Goal: Check status

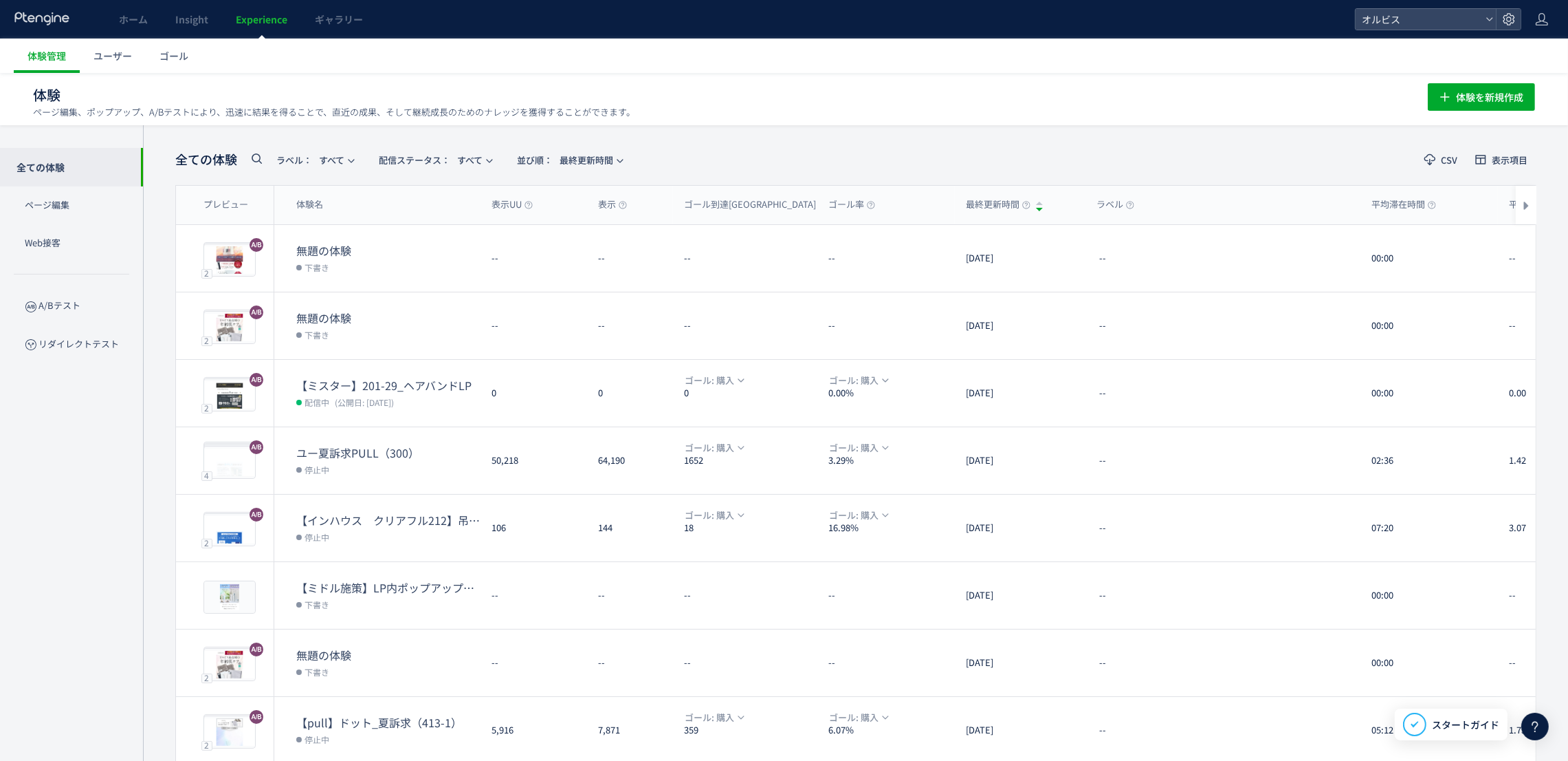
click at [260, 16] on span "Experience" at bounding box center [261, 20] width 52 height 14
click at [257, 27] on link "Experience" at bounding box center [261, 19] width 80 height 38
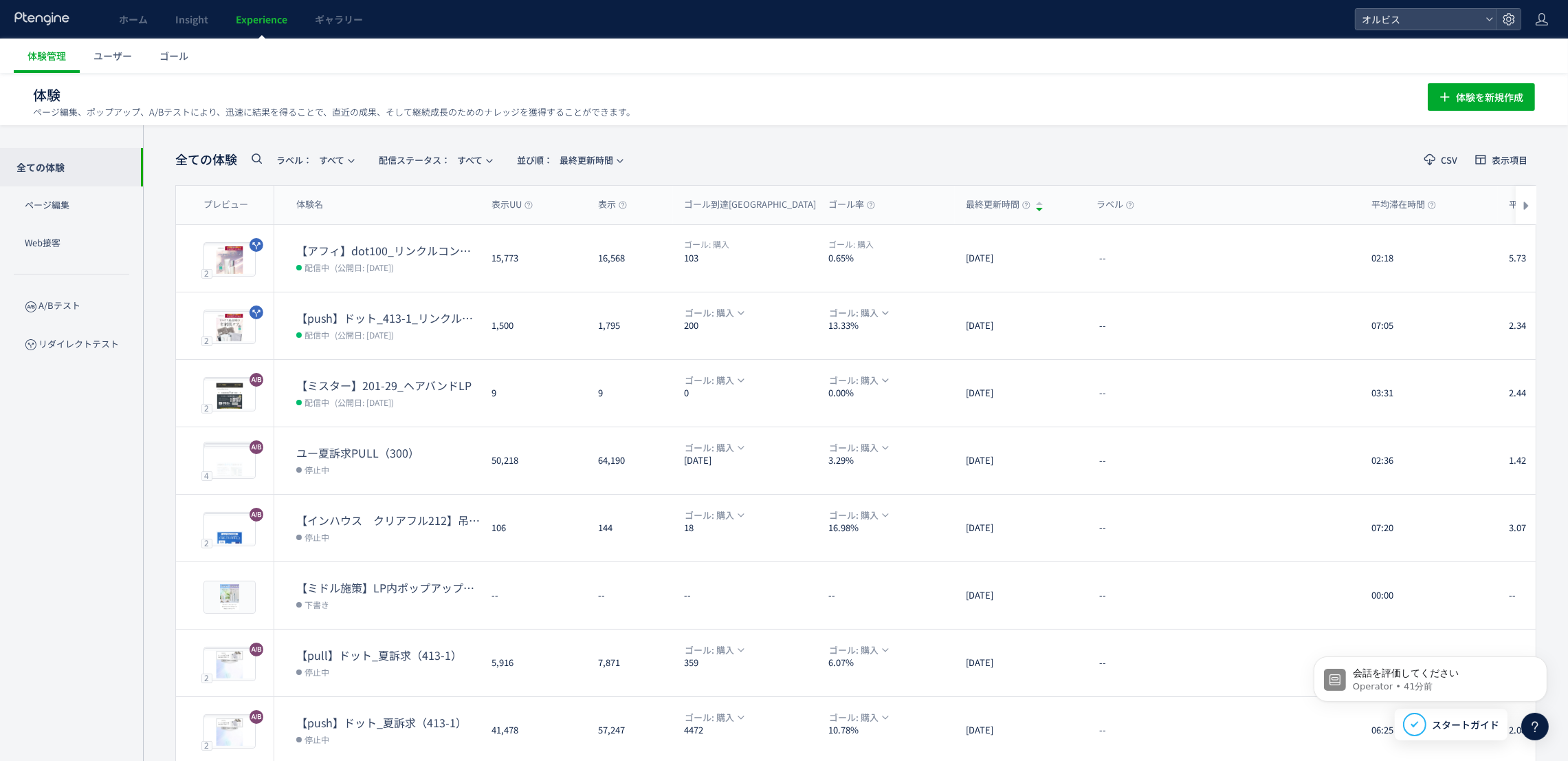
click at [265, 154] on input "text" at bounding box center [269, 163] width 41 height 22
click at [254, 158] on icon at bounding box center [256, 158] width 17 height 17
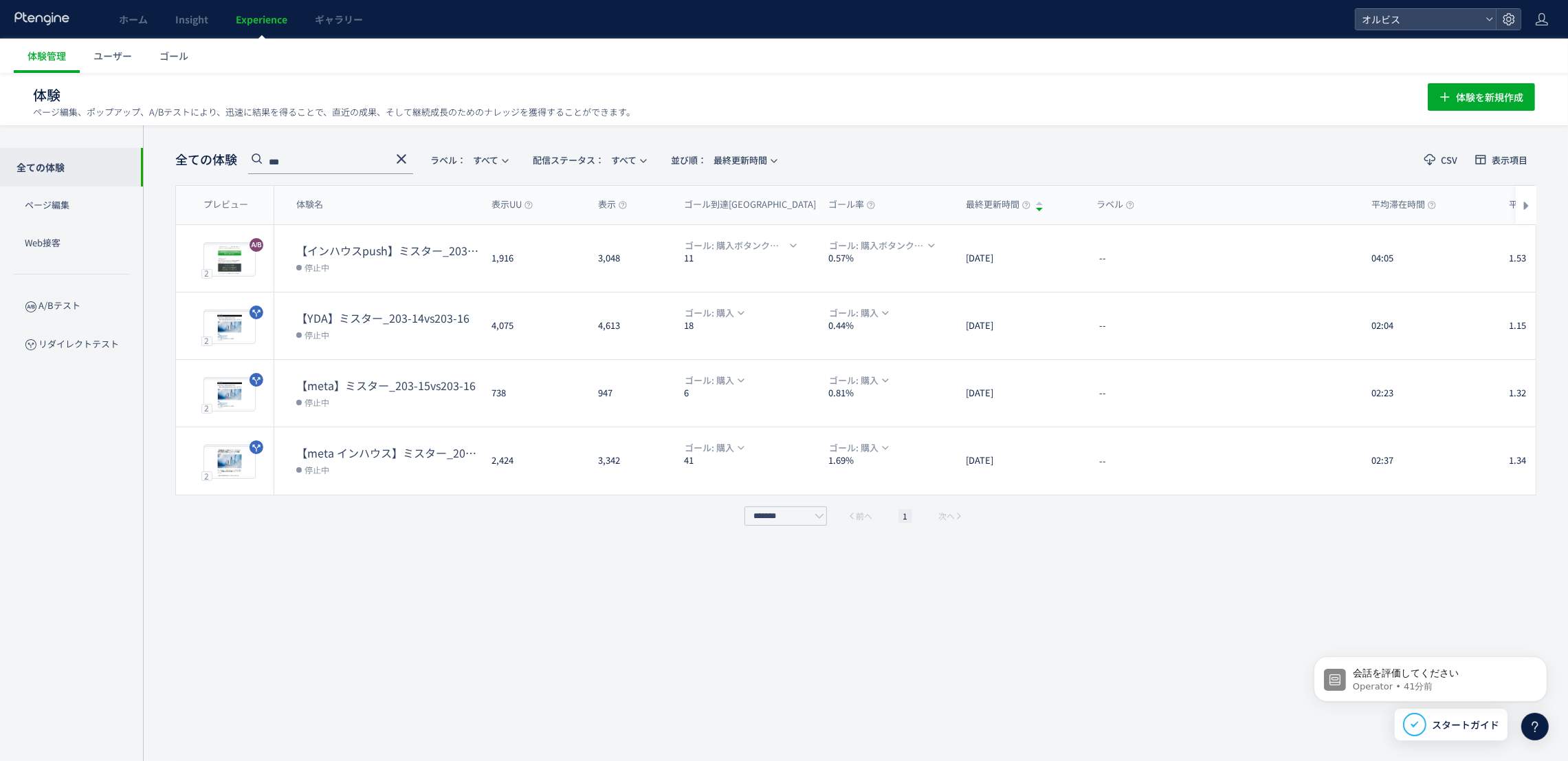
type input "***"
click at [258, 21] on span "Experience" at bounding box center [261, 20] width 52 height 14
click at [129, 30] on link "ホーム" at bounding box center [133, 19] width 56 height 38
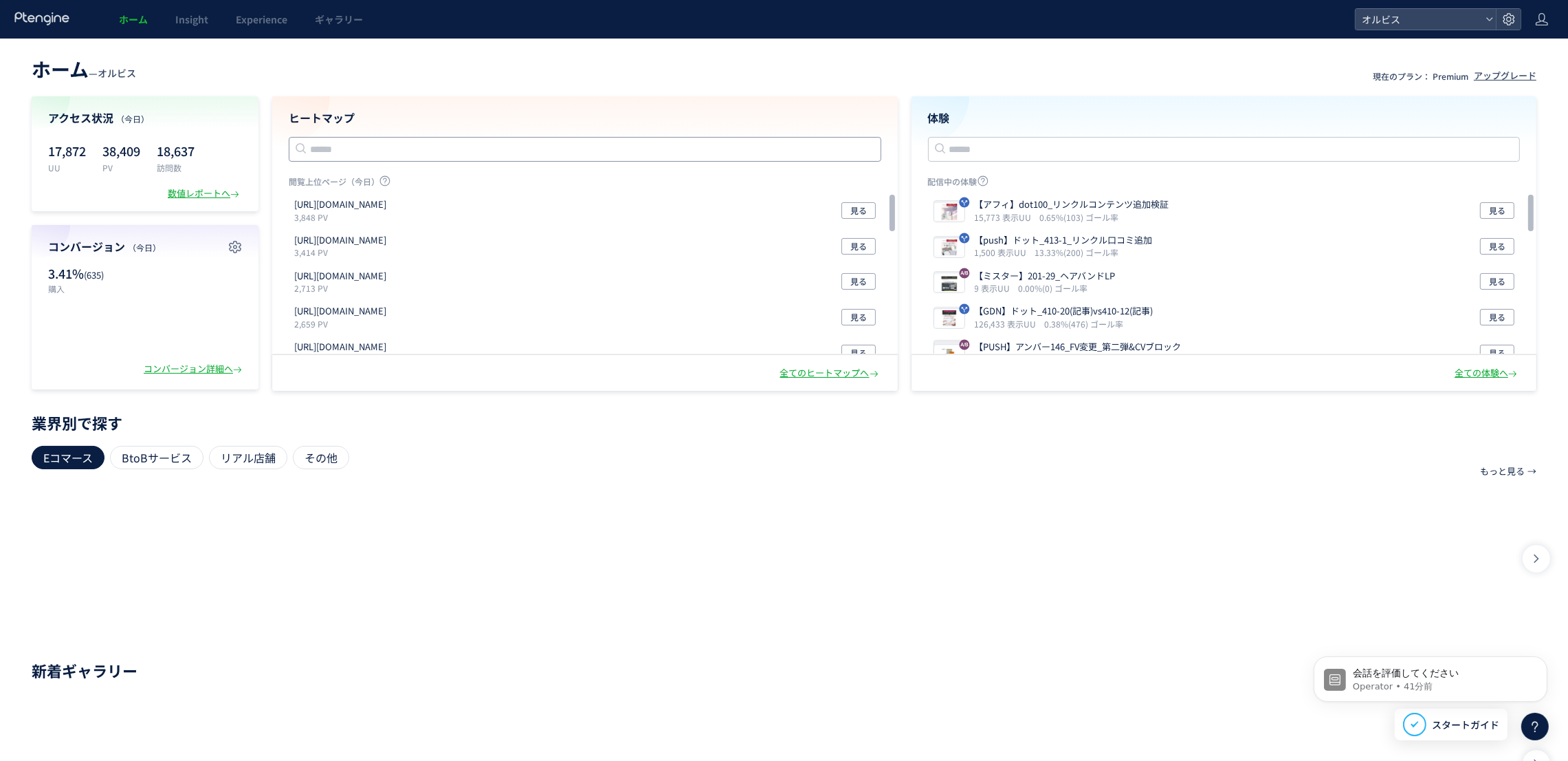
click at [466, 145] on input "text" at bounding box center [585, 148] width 593 height 25
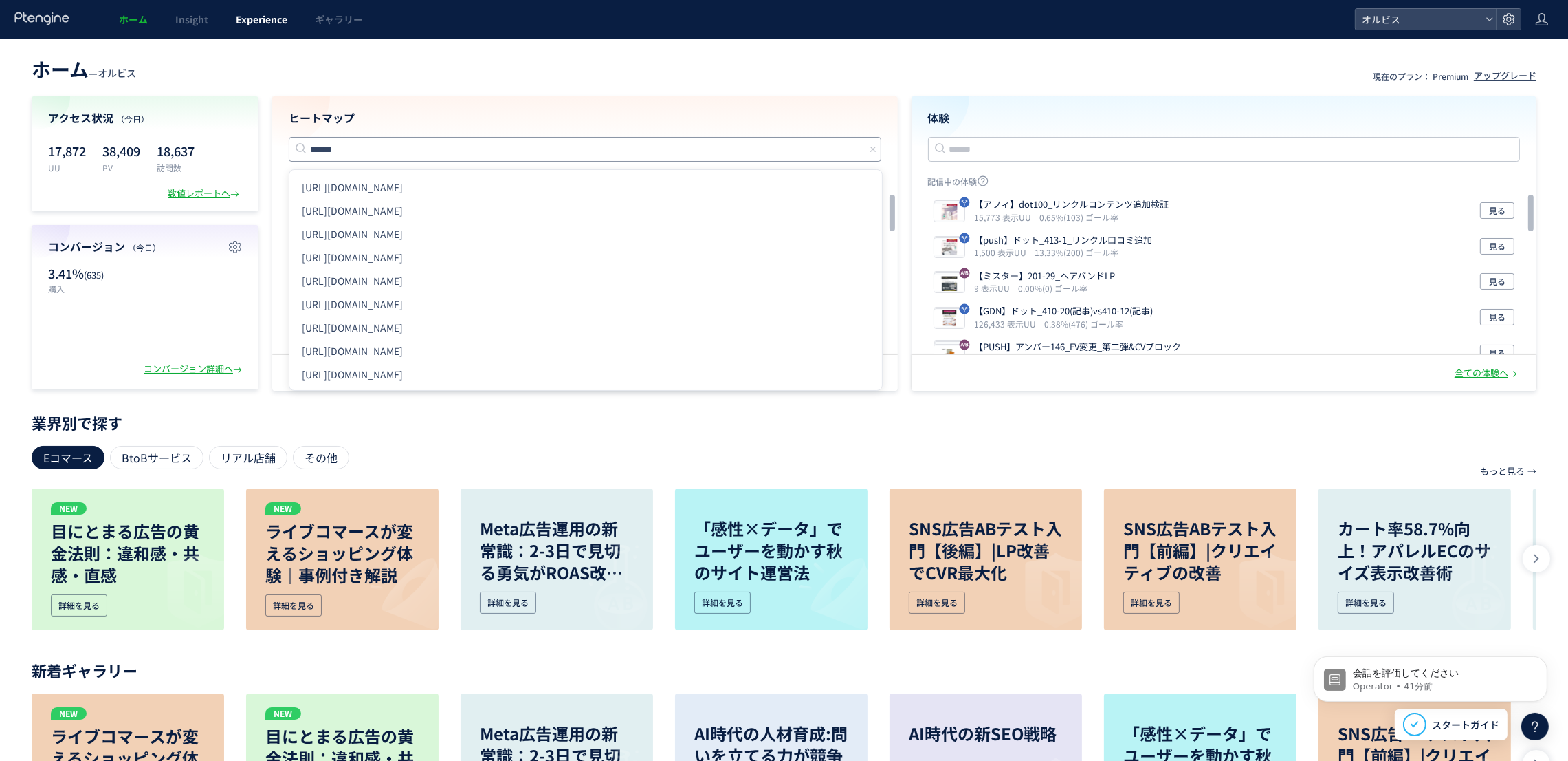
type input "******"
click at [284, 25] on span "Experience" at bounding box center [261, 20] width 52 height 14
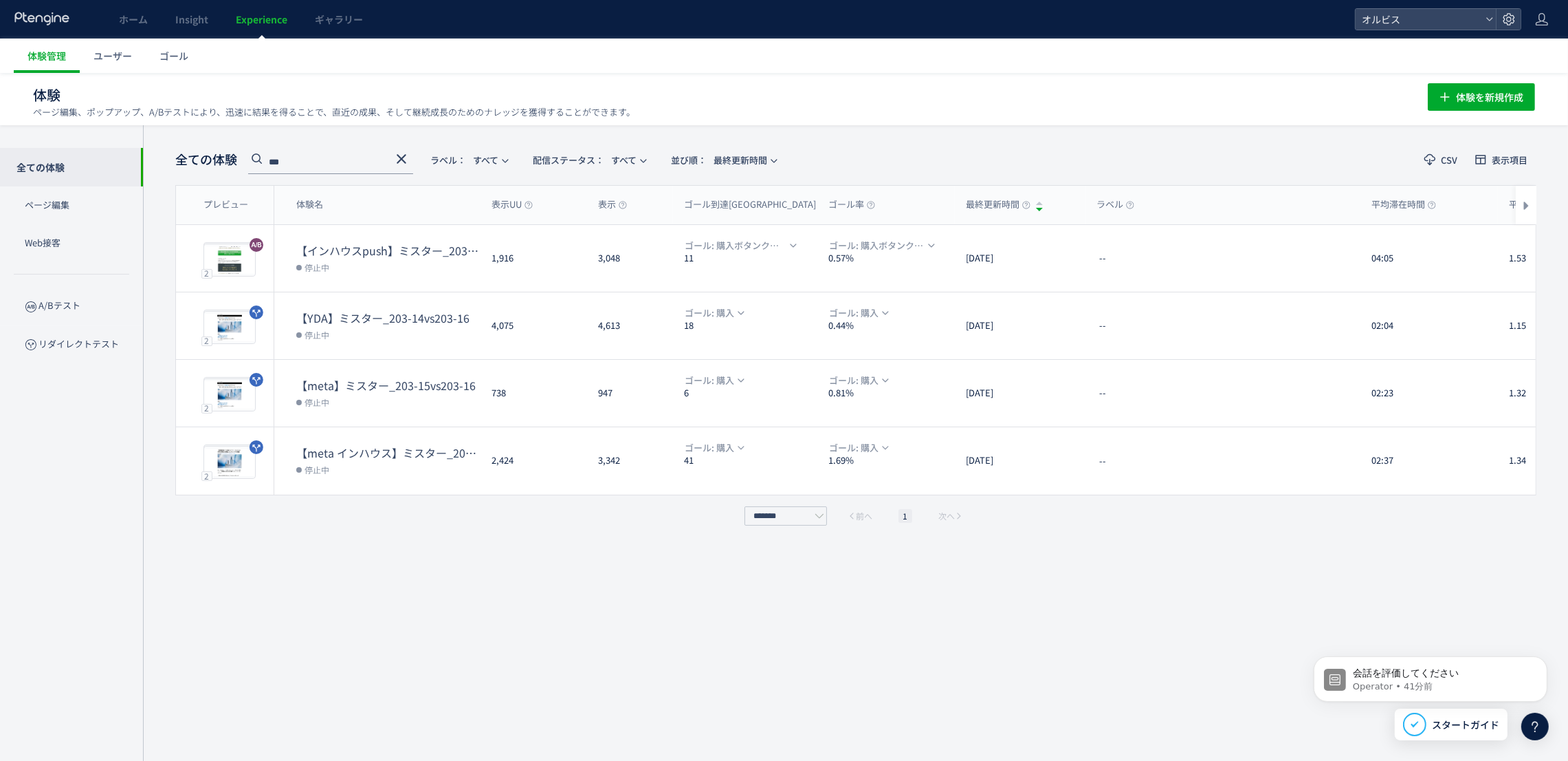
click at [397, 154] on icon at bounding box center [402, 158] width 17 height 17
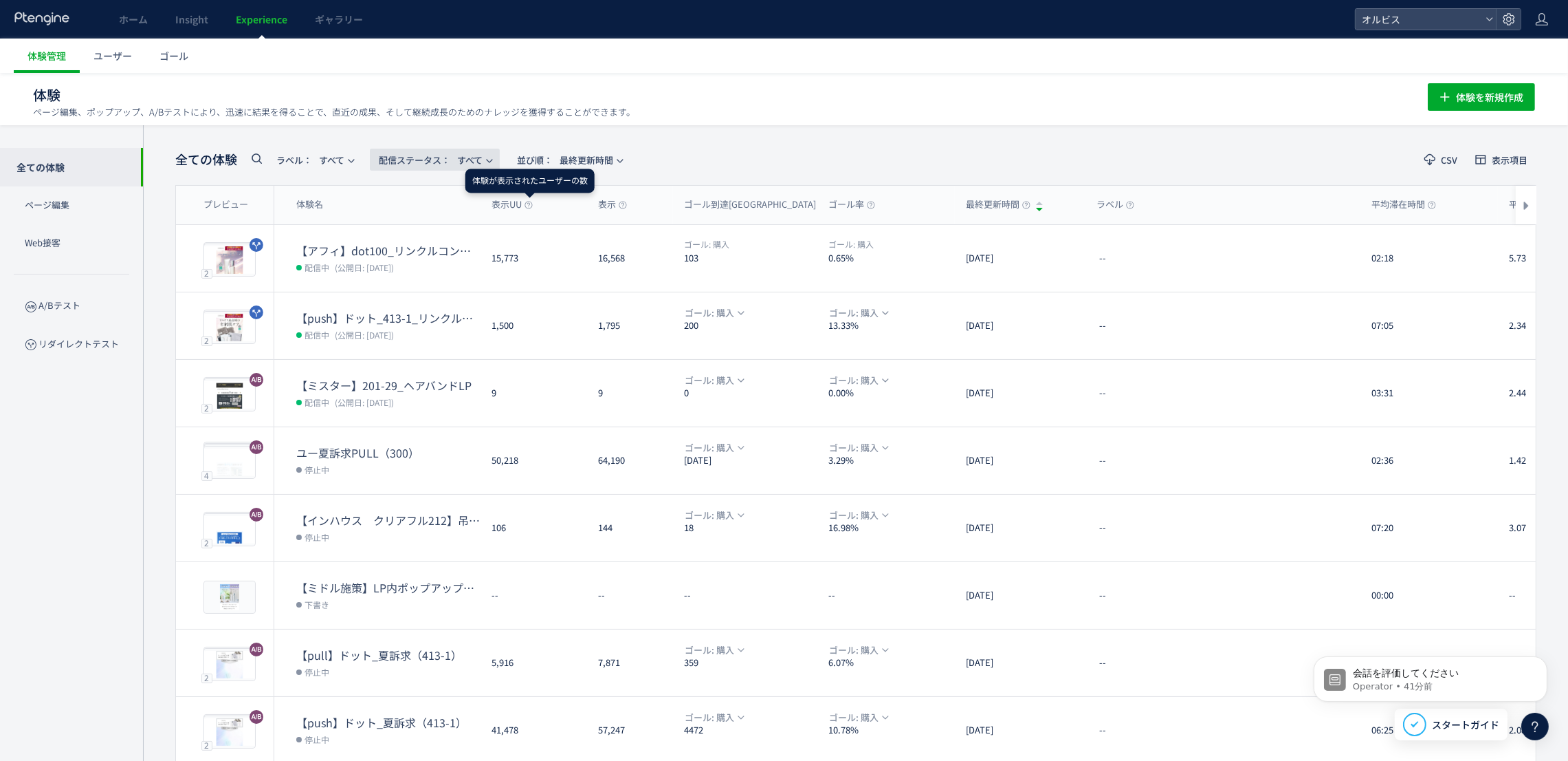
click at [483, 149] on span "配信ステータス​： すべて" at bounding box center [431, 159] width 104 height 23
click at [444, 225] on li "配信中" at bounding box center [438, 222] width 56 height 25
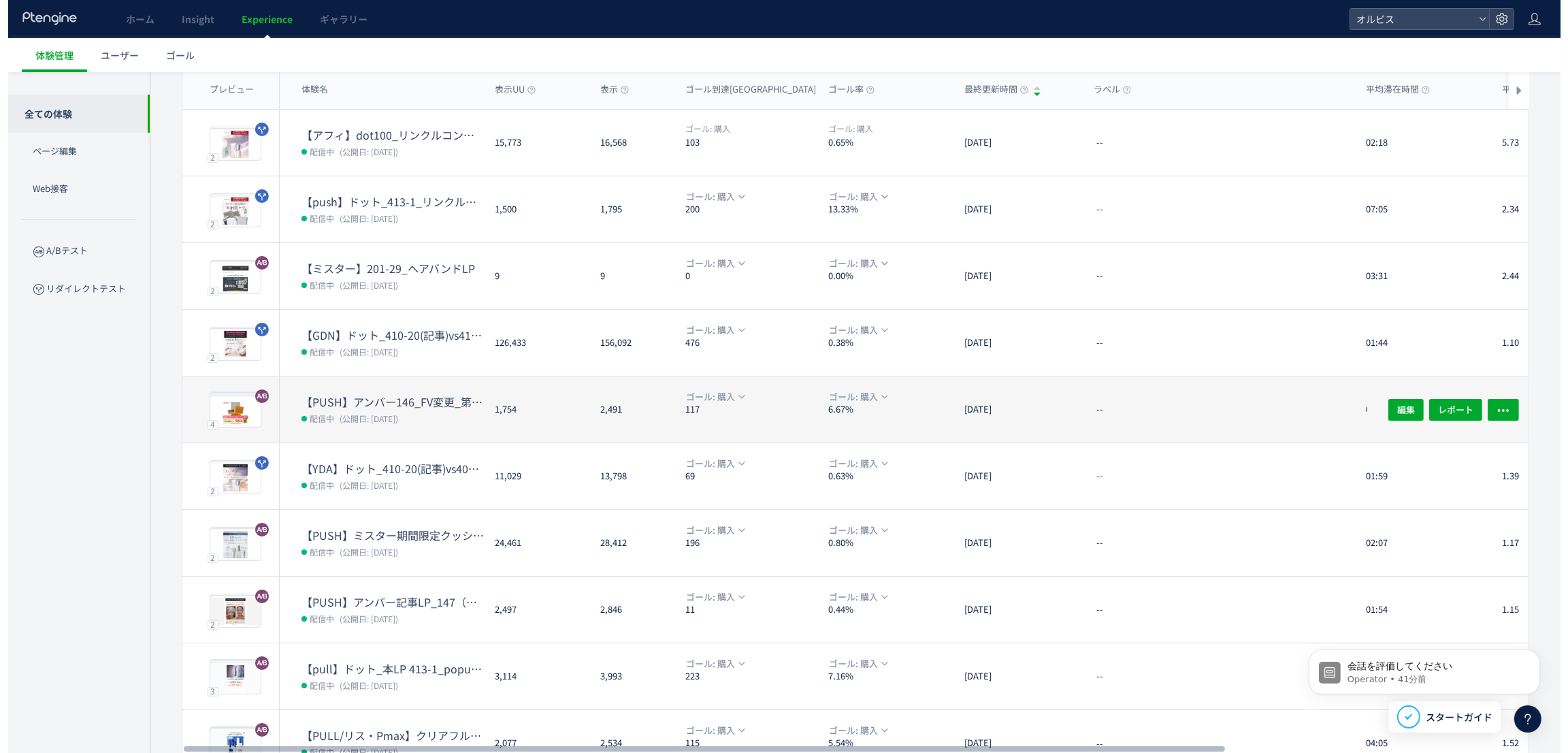
scroll to position [170, 0]
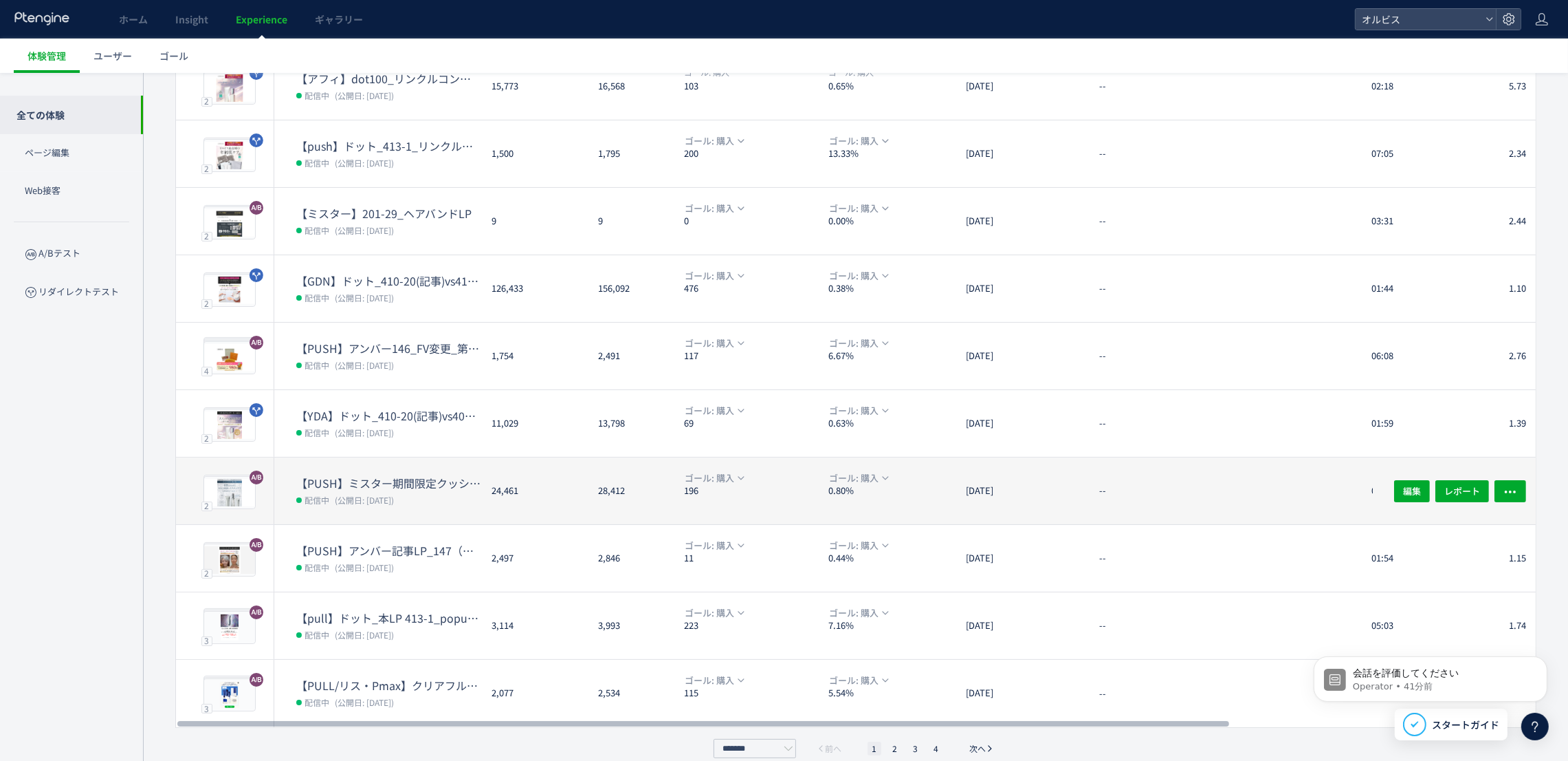
click at [629, 500] on div "28,412" at bounding box center [630, 491] width 86 height 67
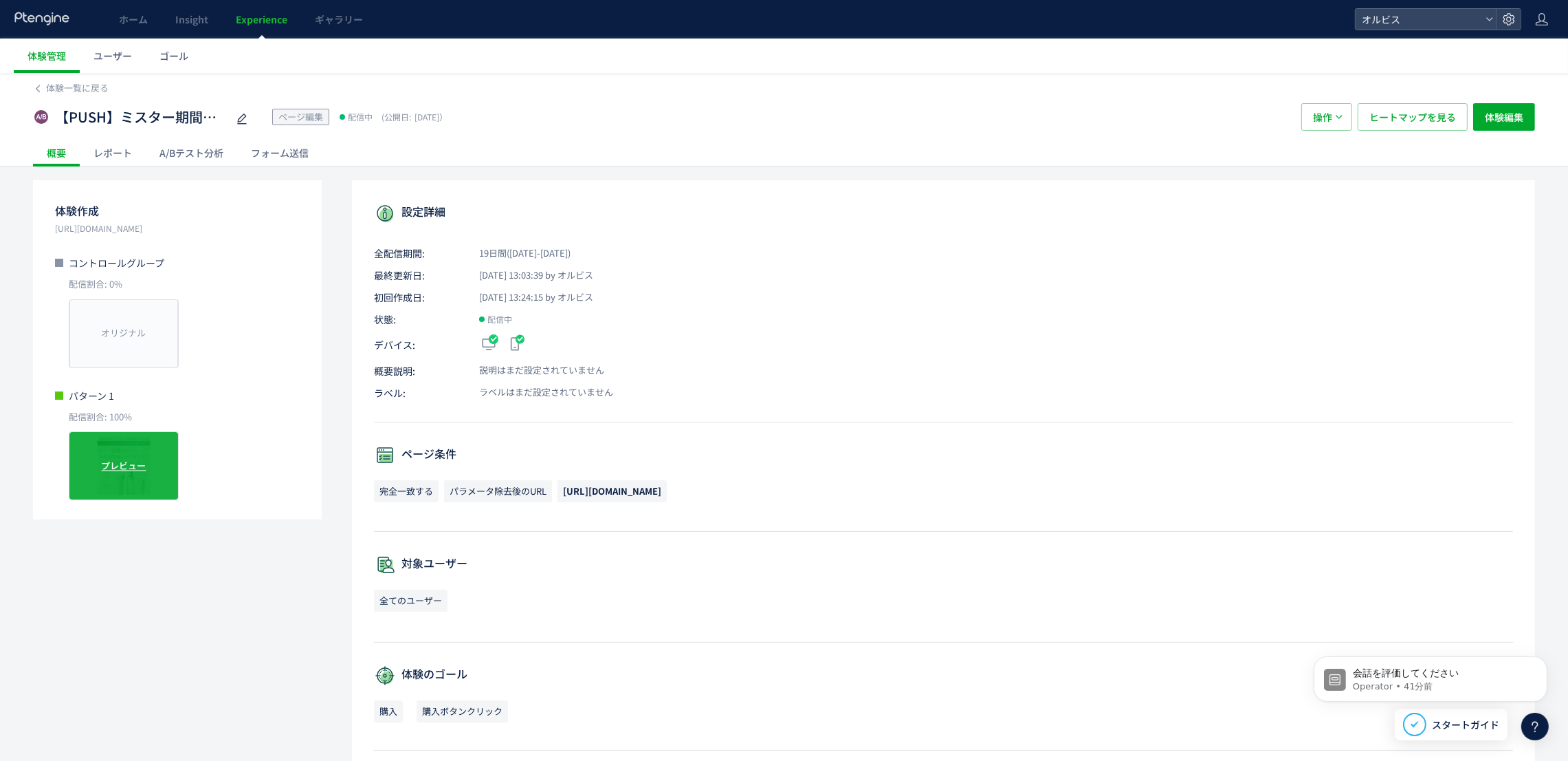
click at [171, 453] on div "プレビュー" at bounding box center [124, 465] width 110 height 69
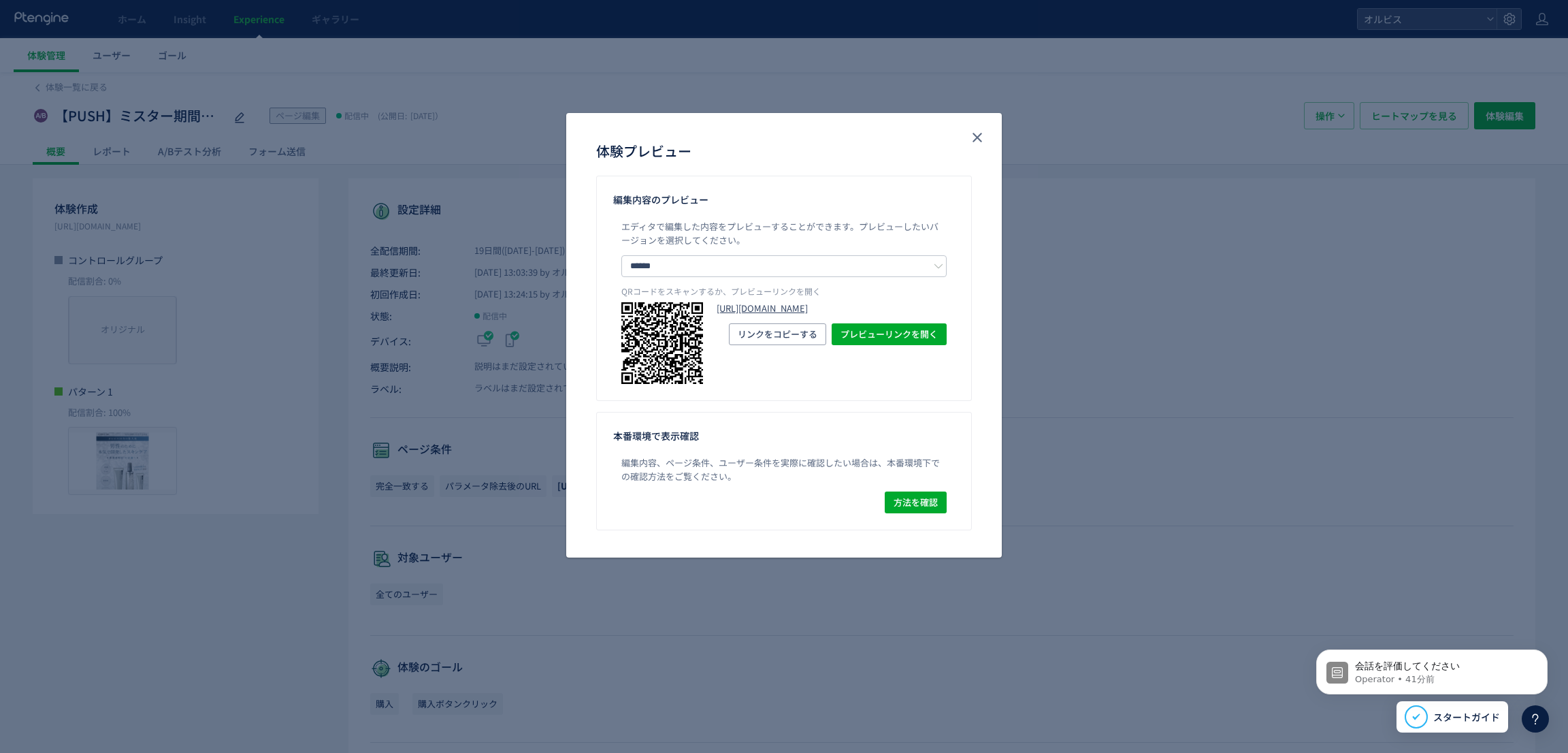
click at [743, 315] on link "https://pr.orbis.co.jp/cosmetics/mr/203-20/?preview_ptx_token=v4-a43525bd-c8e6-…" at bounding box center [831, 308] width 230 height 13
click at [747, 315] on link "https://pr.orbis.co.jp/cosmetics/mr/203-20/?preview_ptx_token=v4-a43525bd-c8e6-…" at bounding box center [831, 308] width 230 height 13
click at [968, 134] on button "close" at bounding box center [977, 137] width 21 height 21
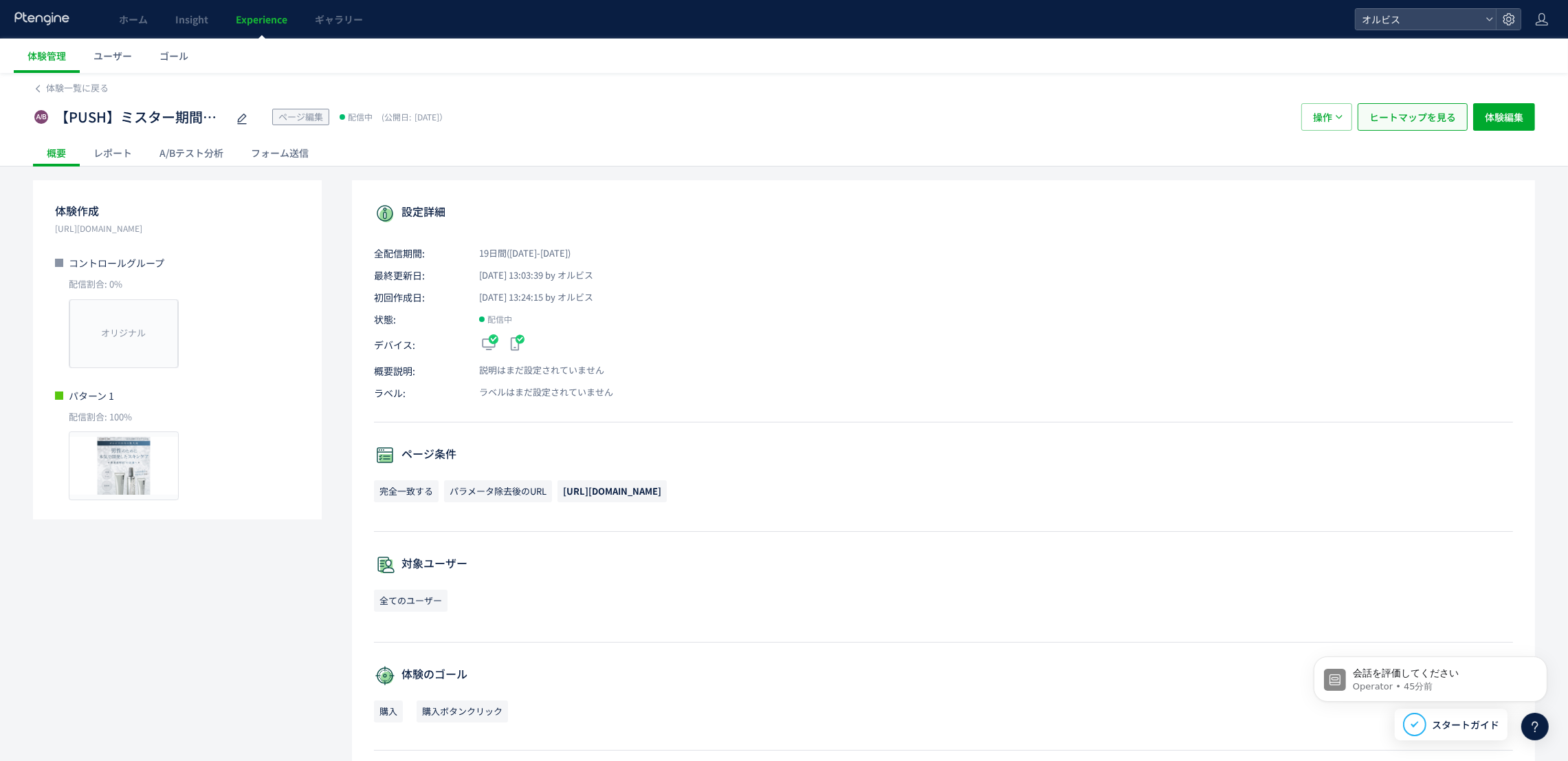
click at [1407, 124] on span "ヒートマップを見る" at bounding box center [1413, 117] width 86 height 27
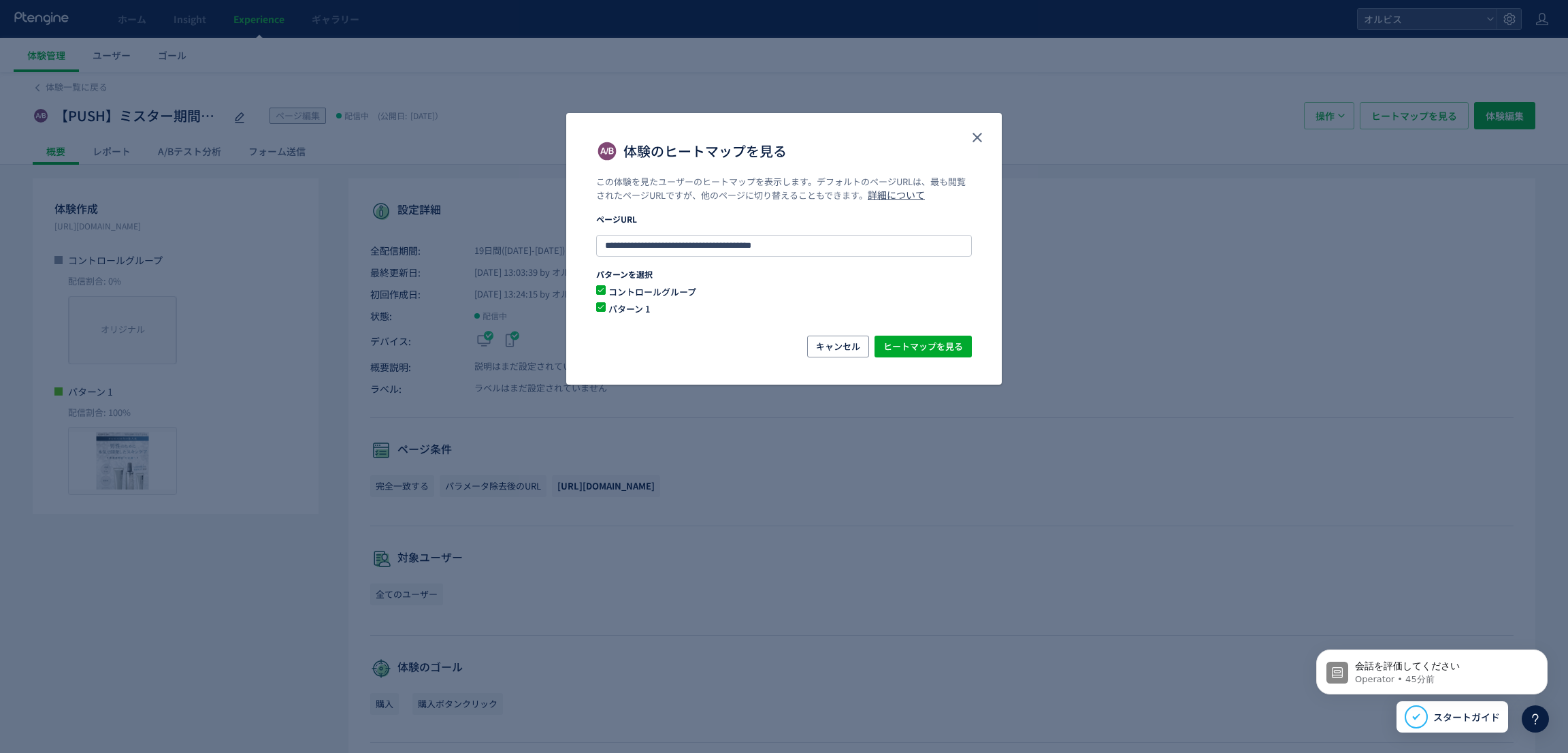
click at [650, 290] on span "コントロールグループ" at bounding box center [776, 291] width 340 height 13
click at [947, 340] on span "ヒートマップを見る" at bounding box center [923, 346] width 80 height 21
click at [971, 137] on icon "close" at bounding box center [977, 137] width 17 height 17
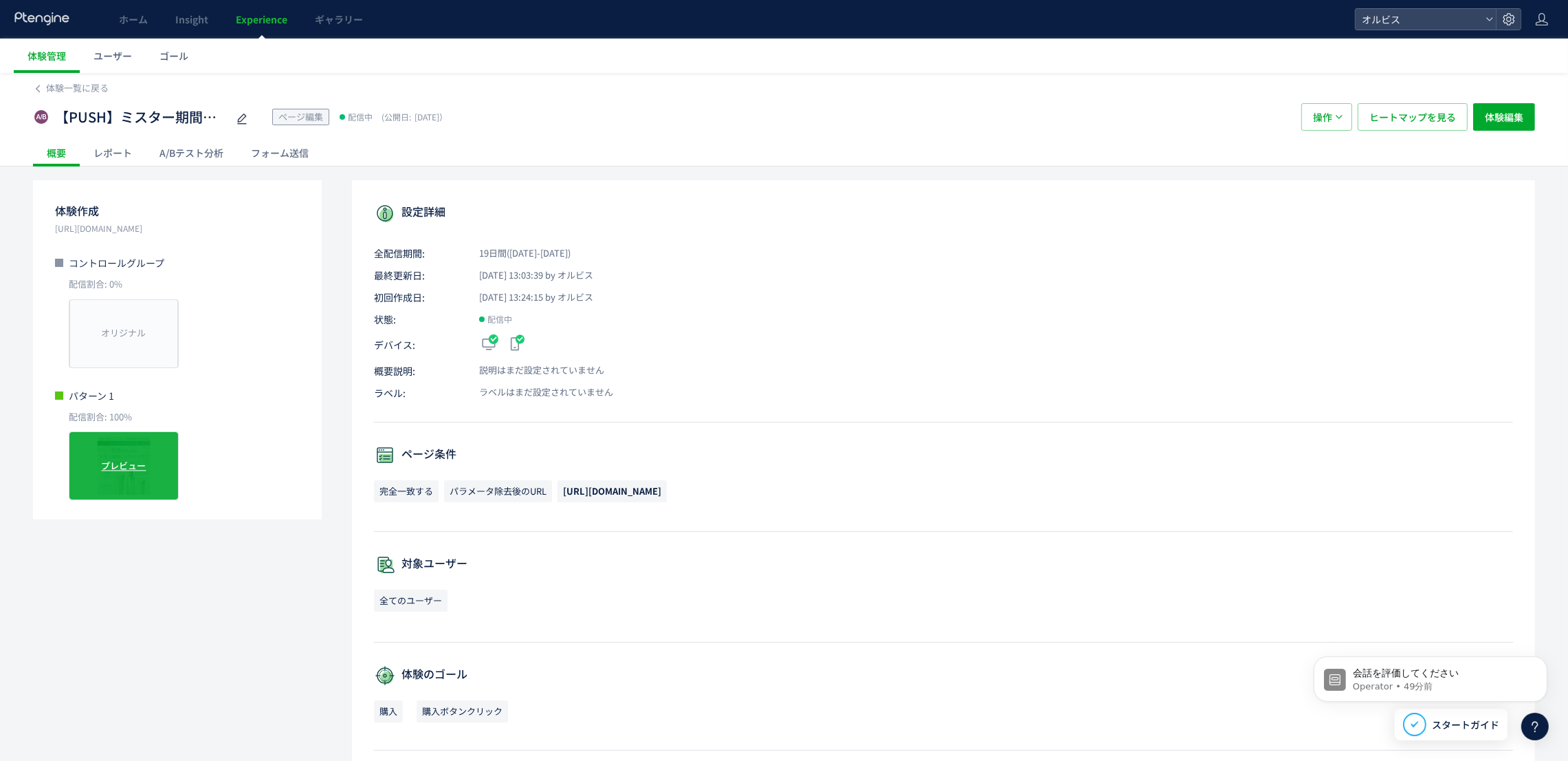
click at [115, 467] on span "プレビュー" at bounding box center [125, 465] width 45 height 13
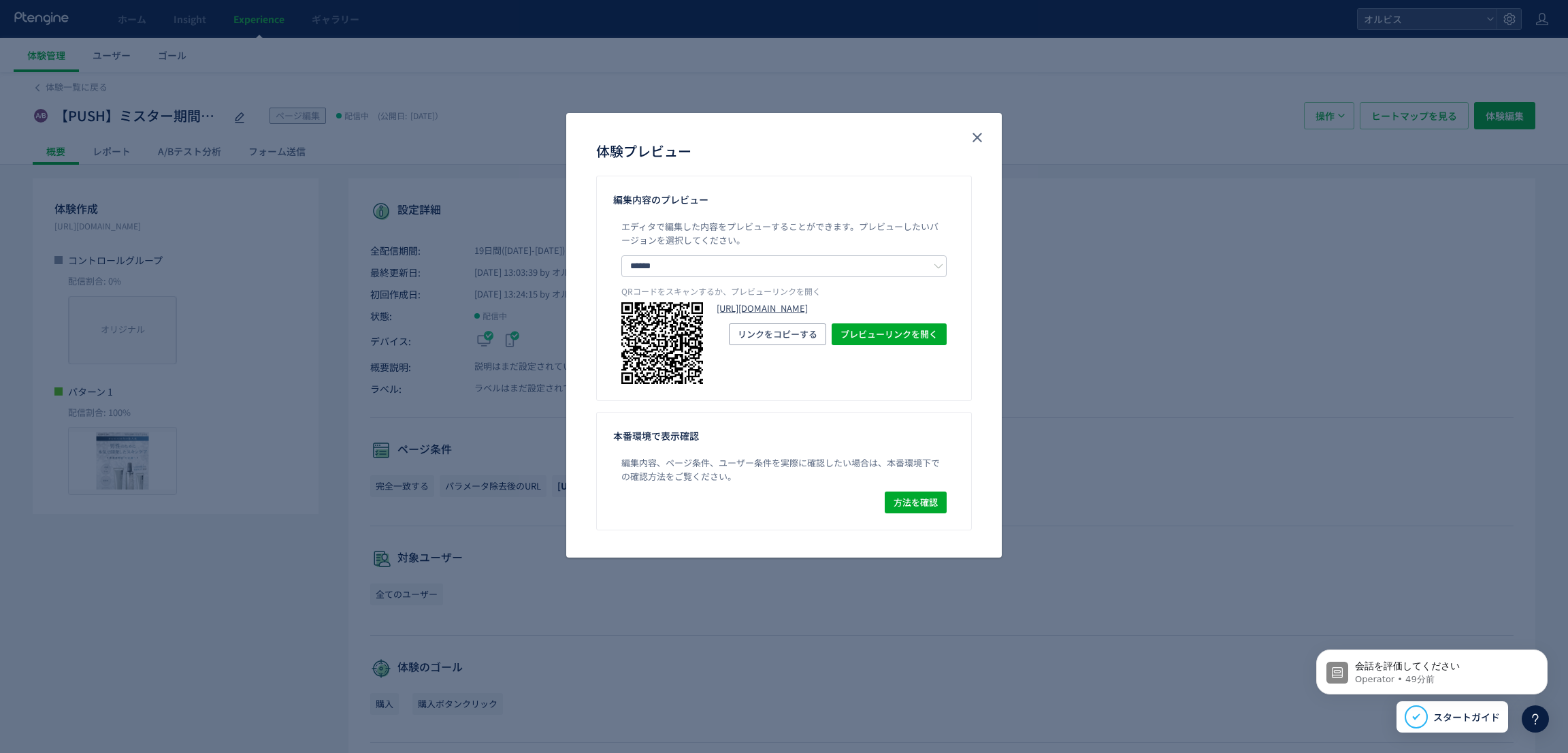
click at [752, 310] on link "https://pr.orbis.co.jp/cosmetics/mr/203-20/?preview_ptx_token=v4-53cbfeec-f755-…" at bounding box center [831, 308] width 230 height 13
drag, startPoint x: 402, startPoint y: 91, endPoint x: 538, endPoint y: 103, distance: 136.5
click at [402, 90] on div "体験プレビュー 編集内容のプレビュー エディタで編集した内容をプレビューすることができます。 プレビューしたいバージョンを選択してください。 ****** コ…" at bounding box center [784, 376] width 1568 height 753
click at [982, 135] on icon "close" at bounding box center [977, 137] width 17 height 17
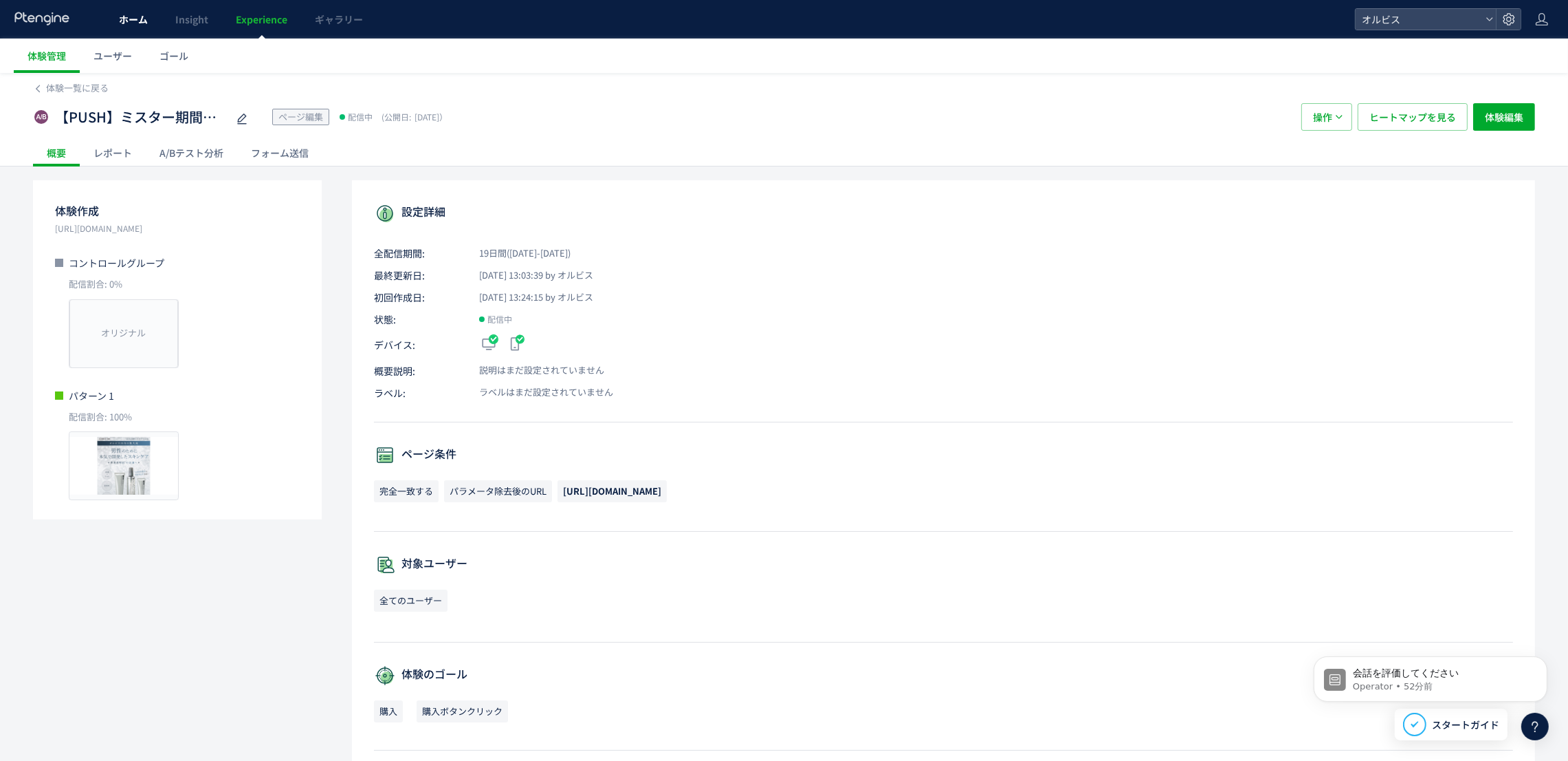
click at [146, 25] on span "ホーム" at bounding box center [133, 20] width 28 height 14
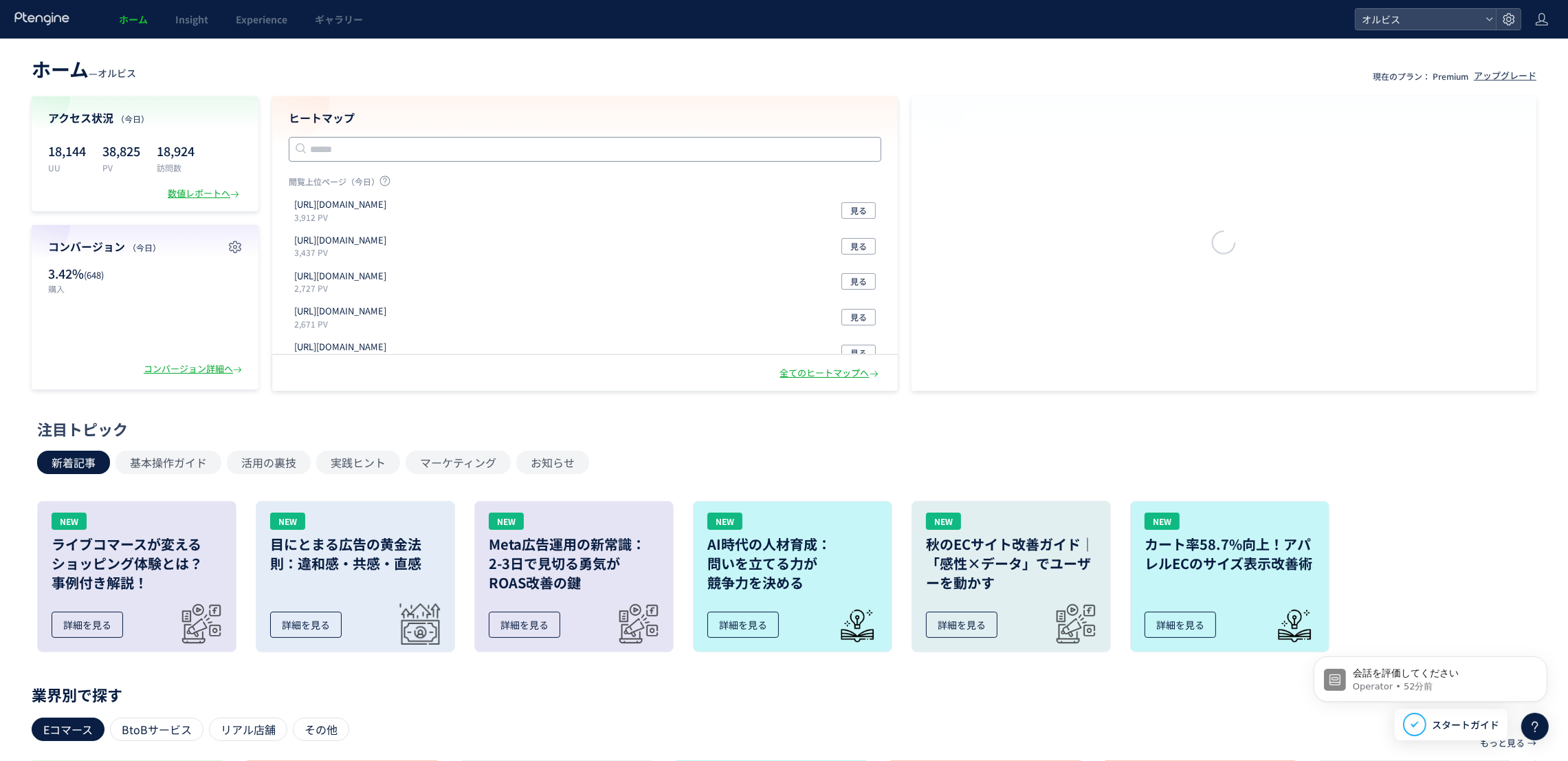
click at [568, 137] on input "text" at bounding box center [585, 148] width 593 height 25
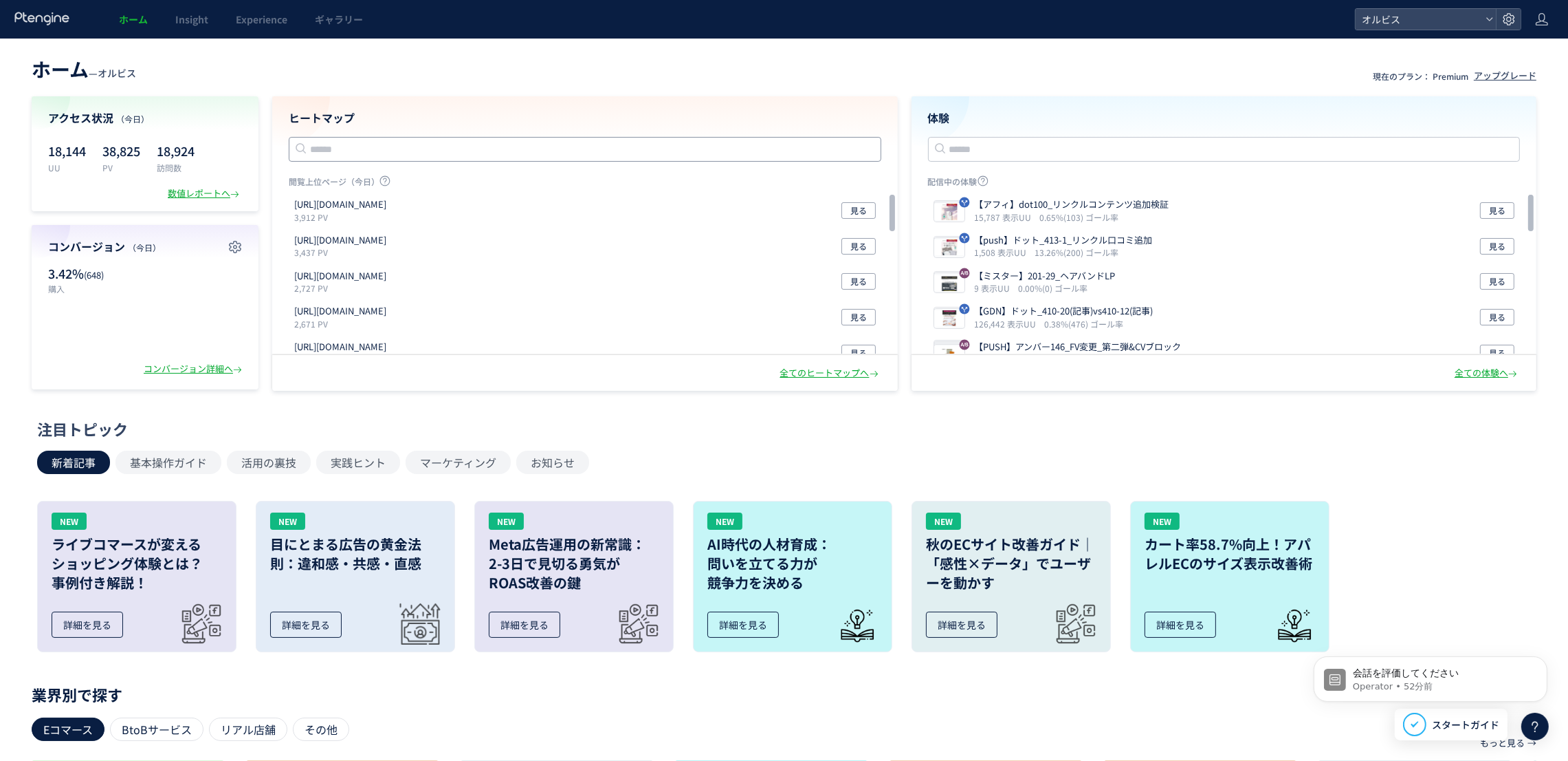
paste input "**********"
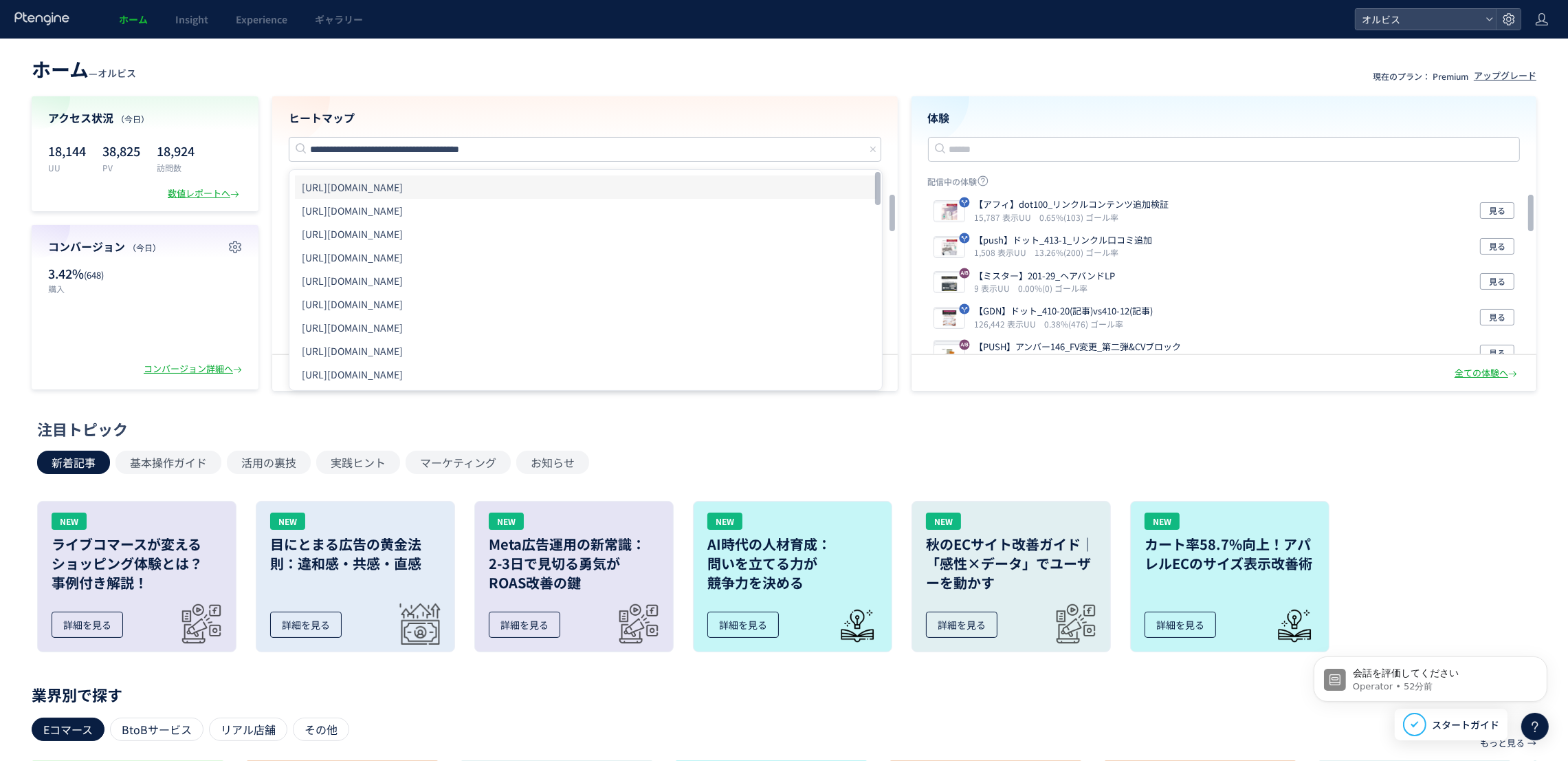
click at [540, 184] on li "[URL][DOMAIN_NAME]" at bounding box center [585, 188] width 581 height 24
type input "**********"
